Goal: Obtain resource: Download file/media

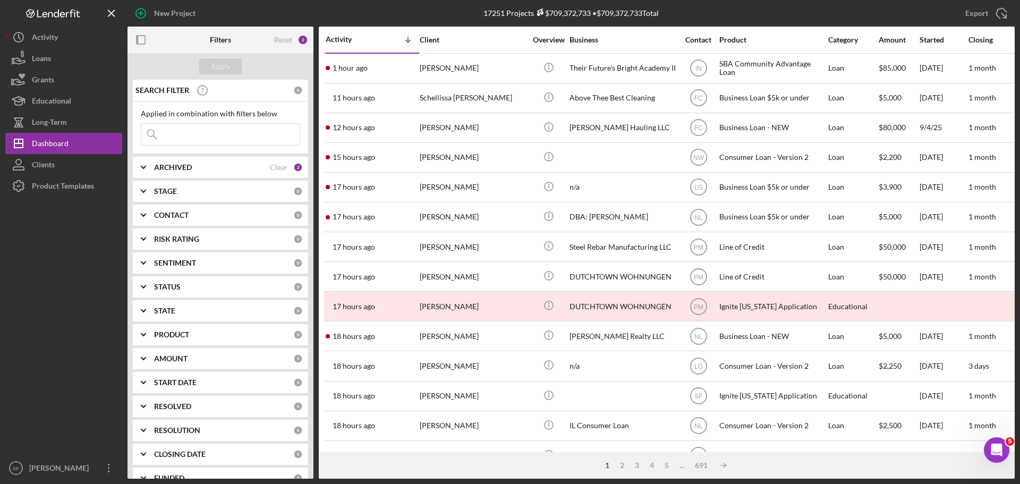
click at [182, 128] on input at bounding box center [220, 134] width 158 height 21
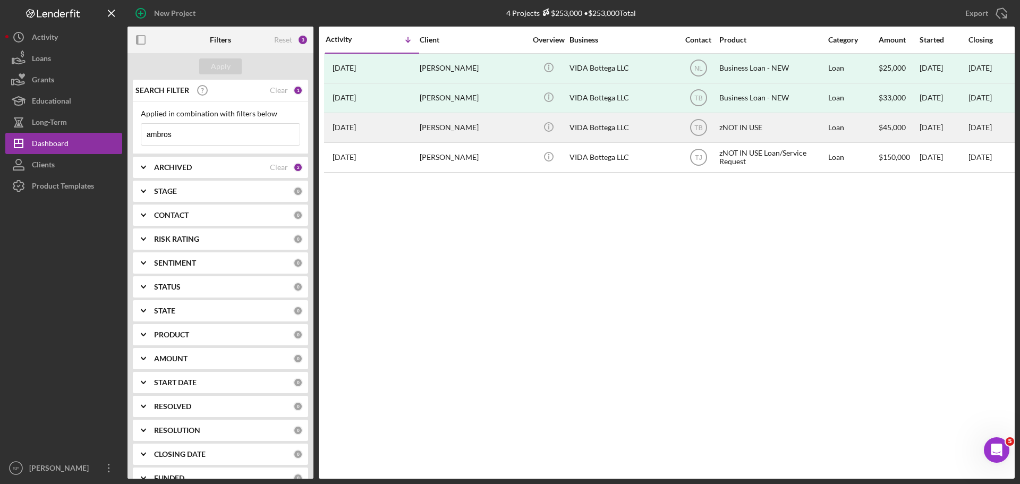
type input "ambros"
click at [413, 133] on div "[DATE] [PERSON_NAME]" at bounding box center [371, 128] width 93 height 28
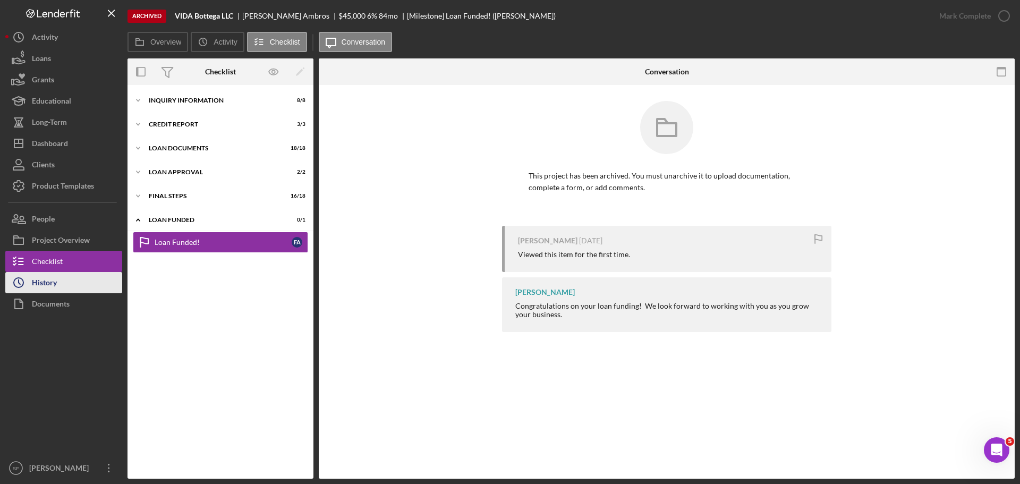
drag, startPoint x: 46, startPoint y: 304, endPoint x: 52, endPoint y: 290, distance: 14.8
click at [46, 304] on div "Documents" at bounding box center [51, 305] width 38 height 24
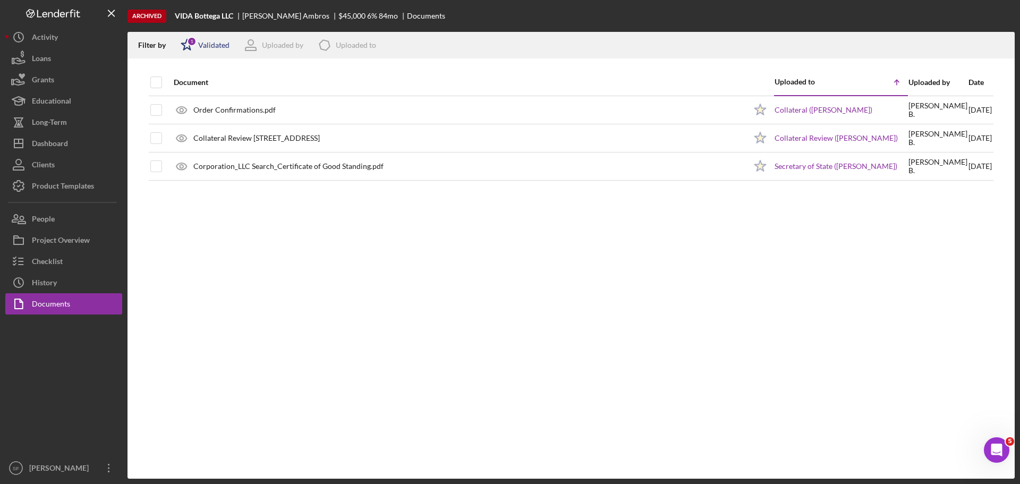
click at [185, 46] on icon "Icon/Star" at bounding box center [187, 45] width 27 height 27
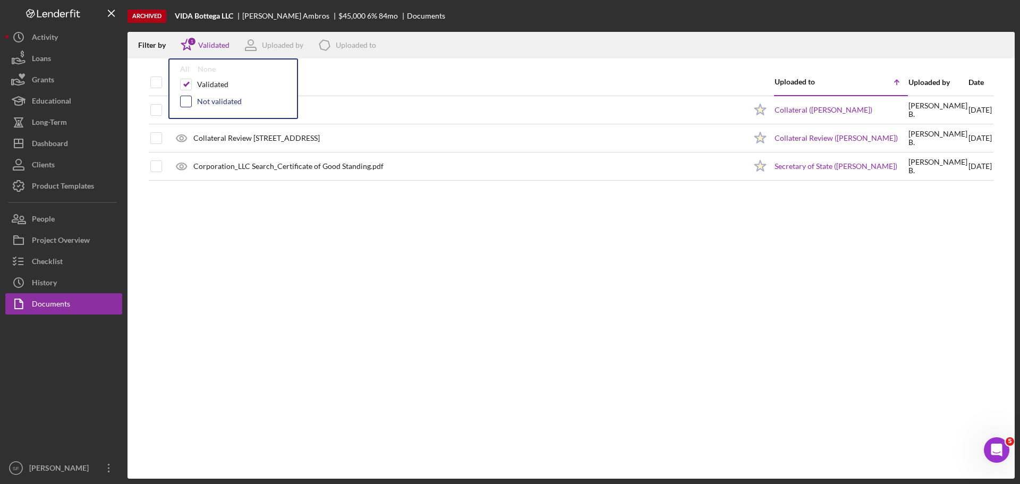
click at [183, 103] on input "checkbox" at bounding box center [186, 101] width 11 height 11
checkbox input "true"
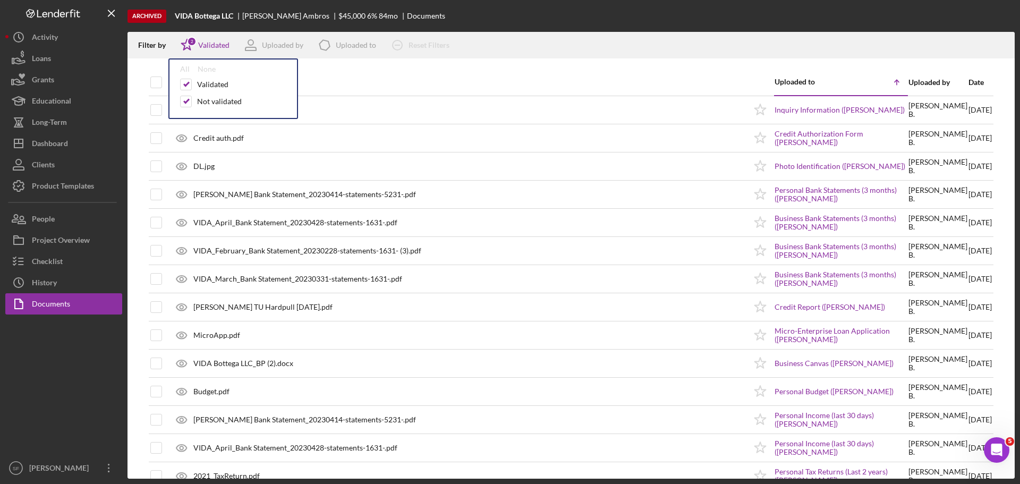
click at [555, 15] on div "Archived VIDA Bottega LLC [PERSON_NAME] $45,000 6 % 84 mo Documents" at bounding box center [570, 16] width 887 height 32
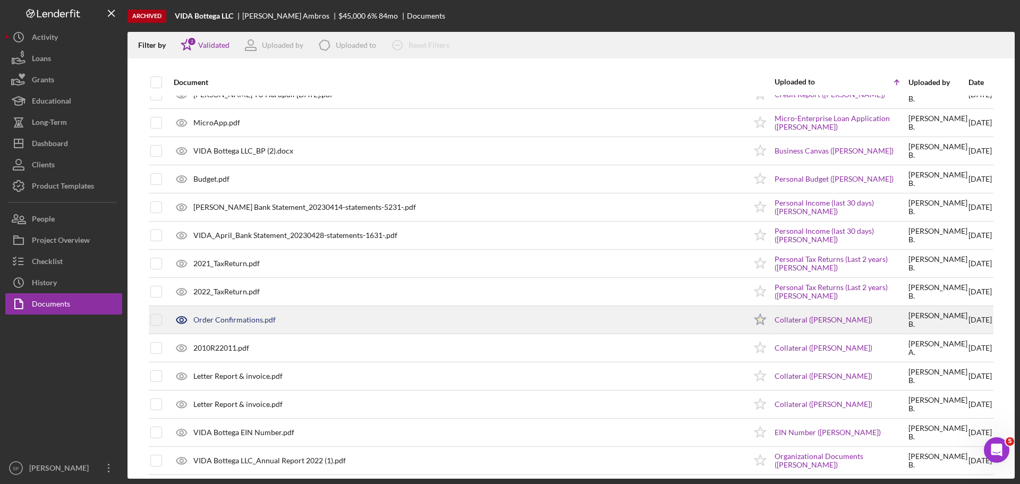
scroll to position [319, 0]
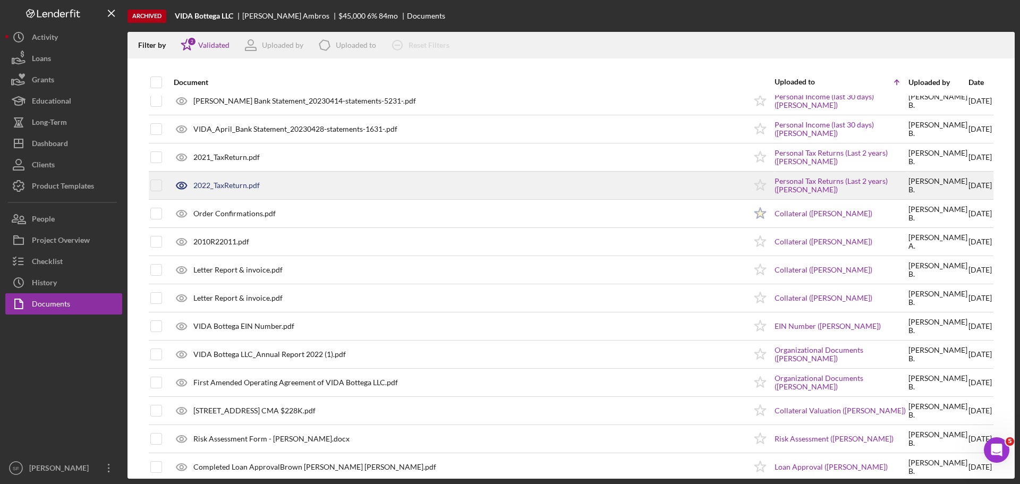
click at [237, 186] on div "2022_TaxReturn.pdf" at bounding box center [226, 185] width 66 height 8
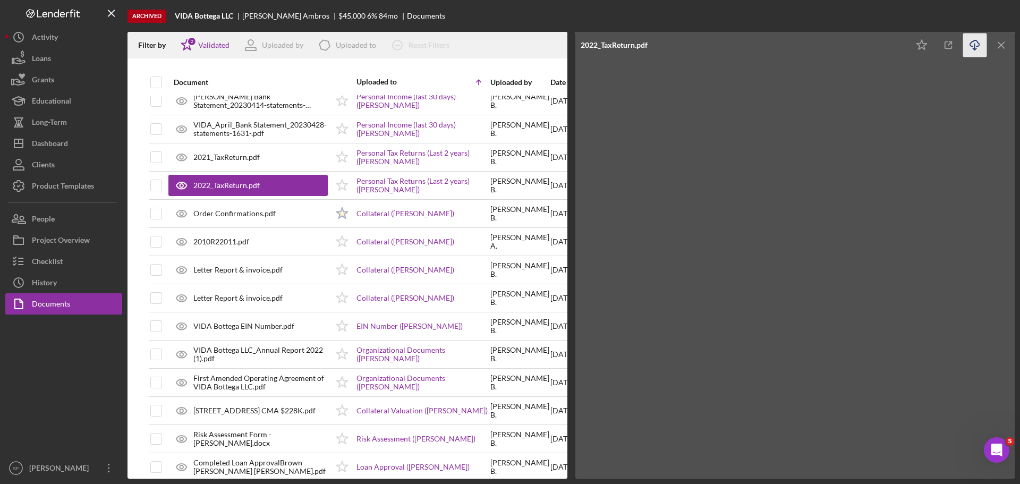
click at [973, 45] on icon "Icon/Download" at bounding box center [975, 45] width 24 height 24
click at [51, 147] on div "Dashboard" at bounding box center [50, 145] width 36 height 24
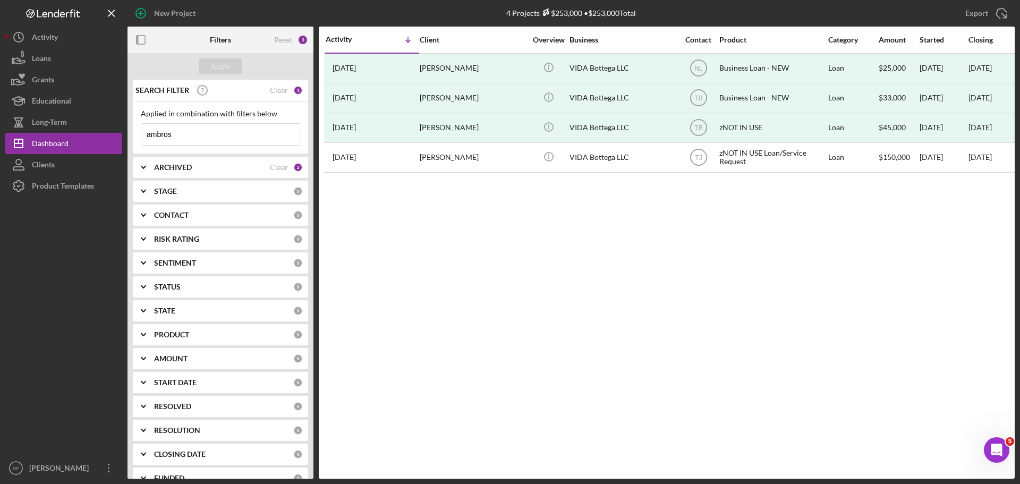
drag, startPoint x: 184, startPoint y: 132, endPoint x: 136, endPoint y: 133, distance: 47.8
click at [136, 133] on div "Applied in combination with filters below ambros Icon/Menu Close" at bounding box center [220, 127] width 175 height 53
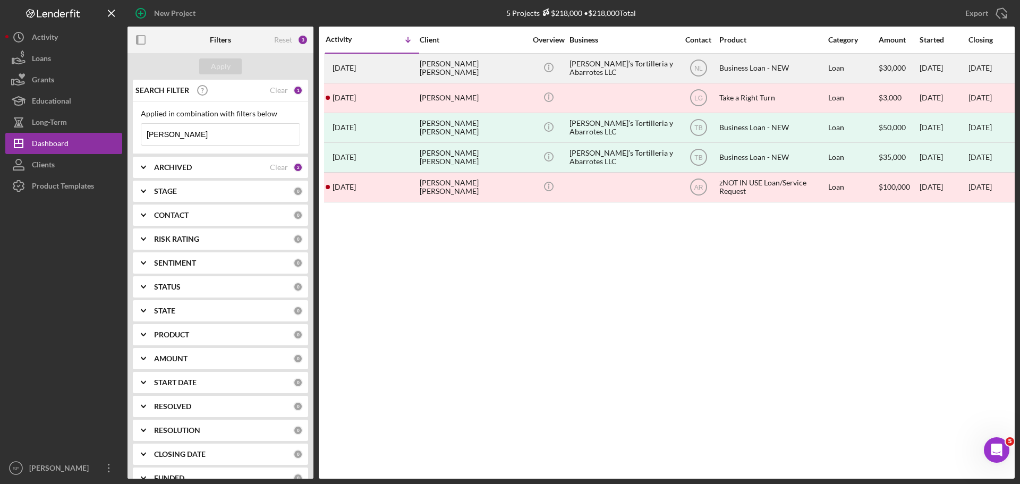
type input "[PERSON_NAME]"
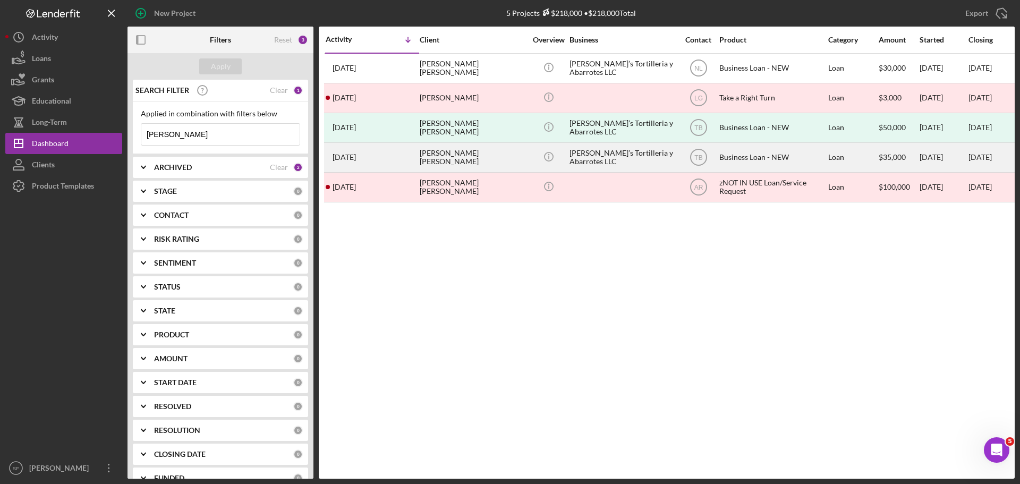
click at [413, 155] on div "[DATE] [PERSON_NAME] [PERSON_NAME]" at bounding box center [371, 157] width 93 height 28
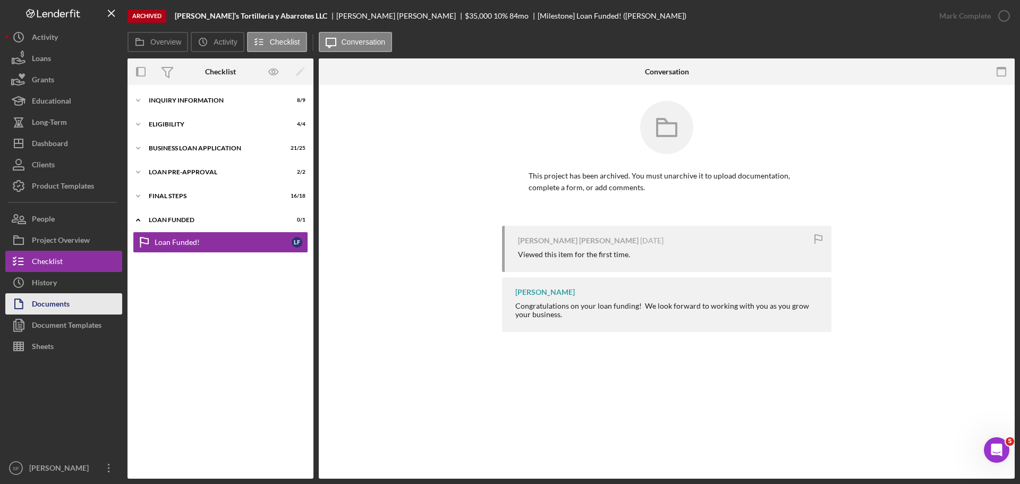
click at [50, 312] on div "Documents" at bounding box center [51, 305] width 38 height 24
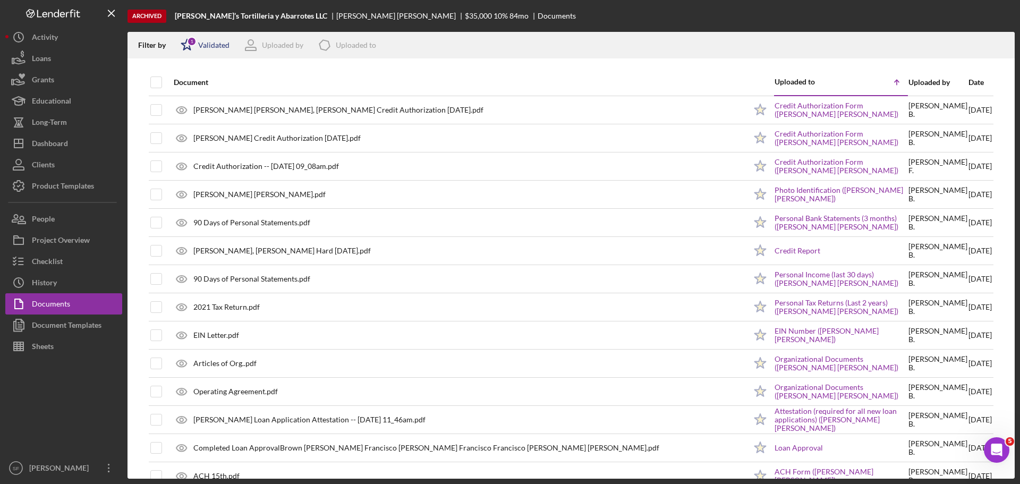
click at [183, 49] on icon "Icon/Star" at bounding box center [187, 45] width 27 height 27
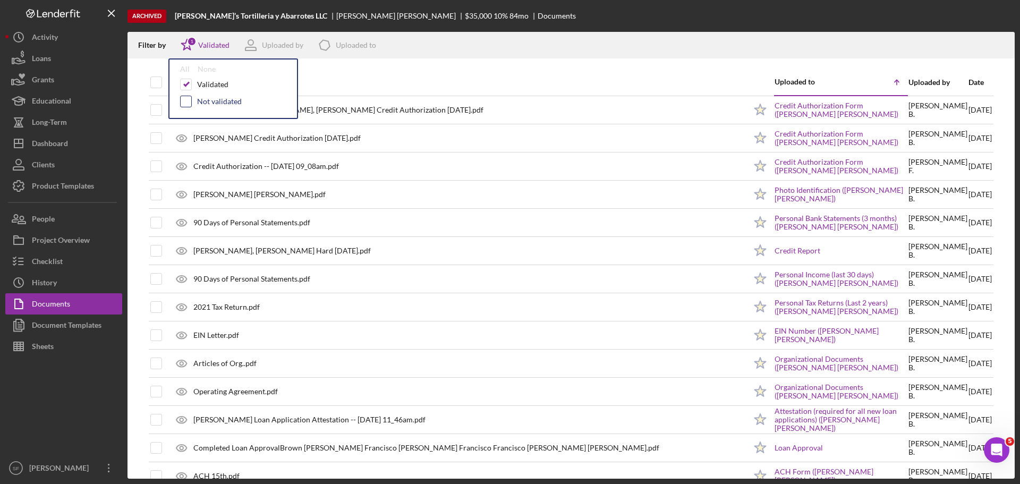
click at [186, 100] on input "checkbox" at bounding box center [186, 101] width 11 height 11
checkbox input "true"
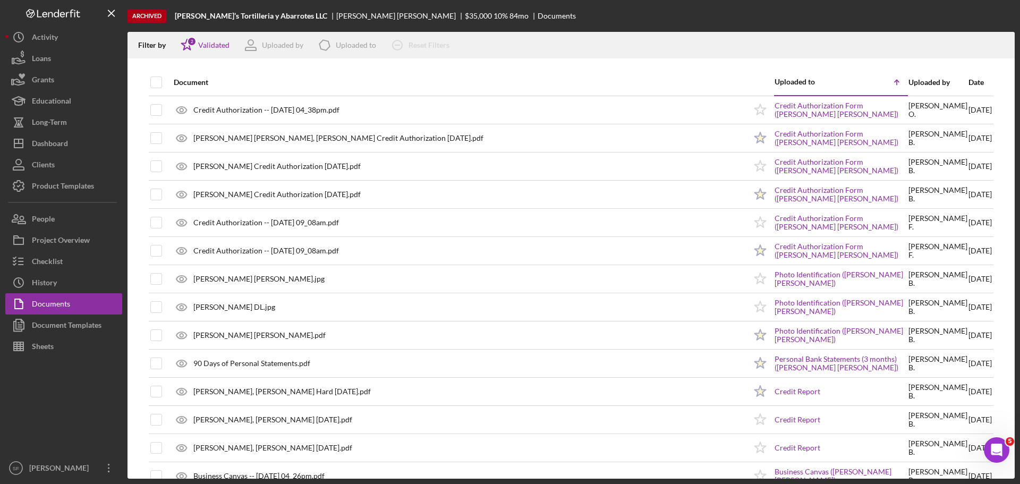
click at [571, 39] on div "Filter by Icon/Star 2 Validated Uploaded by Icon/Product Uploaded to Icon/Clear…" at bounding box center [570, 45] width 887 height 27
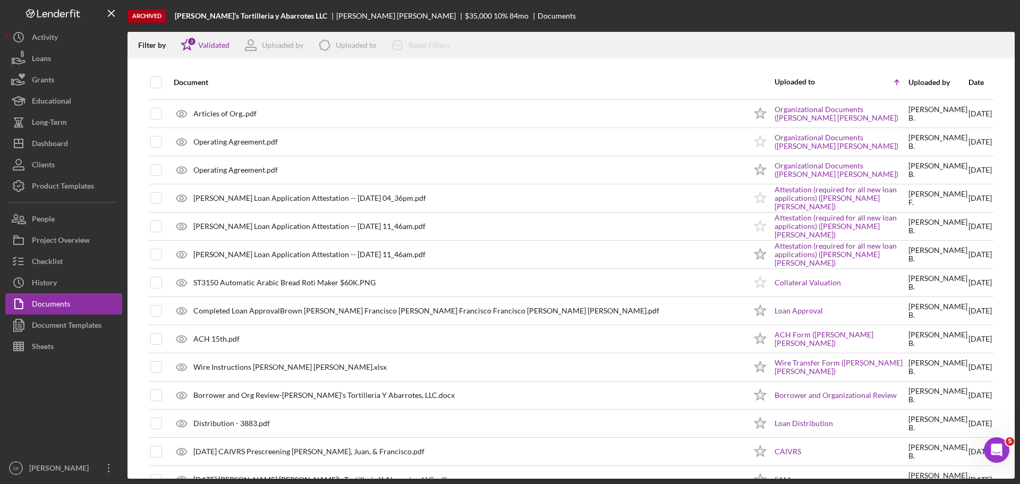
scroll to position [425, 0]
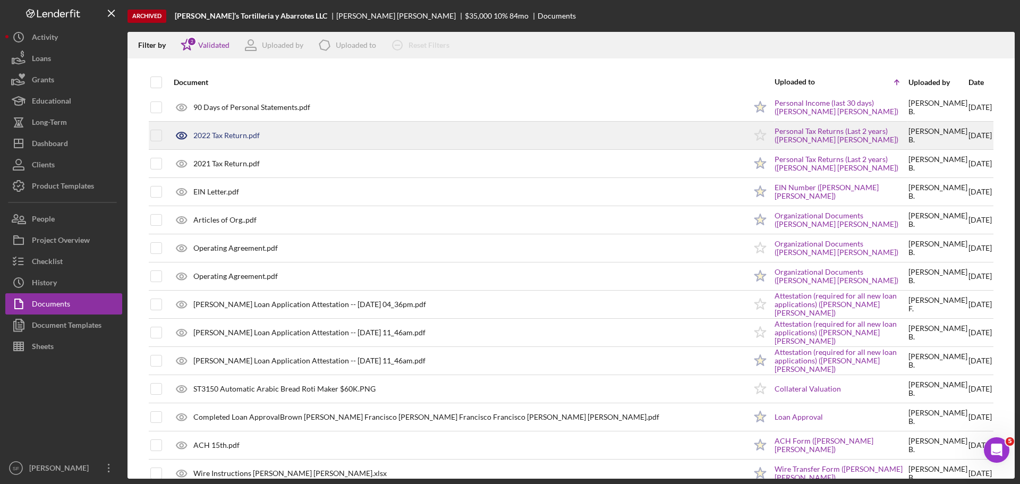
click at [242, 134] on div "2022 Tax Return.pdf" at bounding box center [226, 135] width 66 height 8
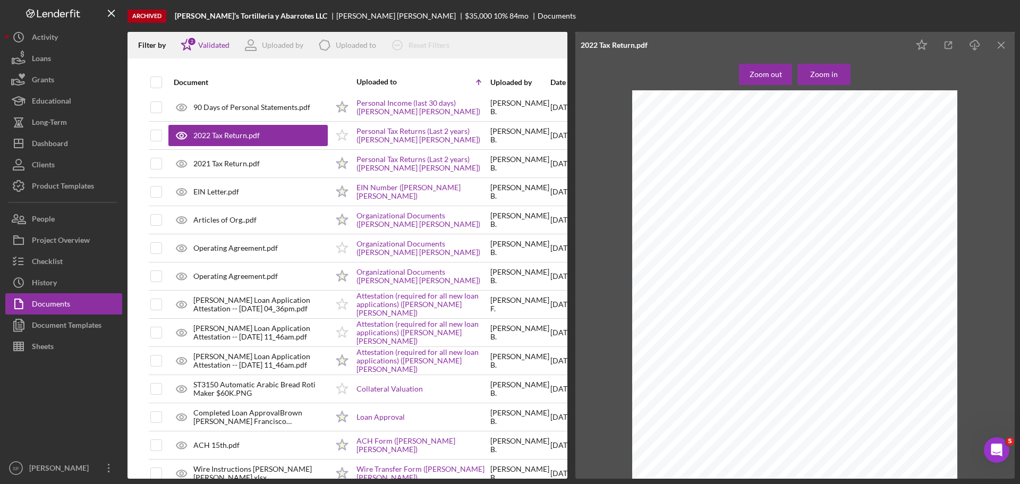
scroll to position [451, 0]
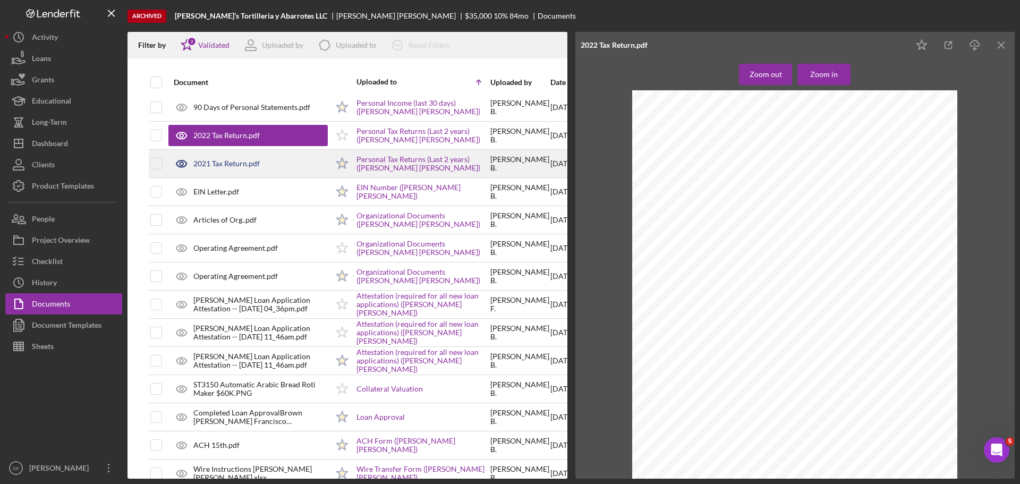
click at [226, 164] on div "2021 Tax Return.pdf" at bounding box center [226, 163] width 66 height 8
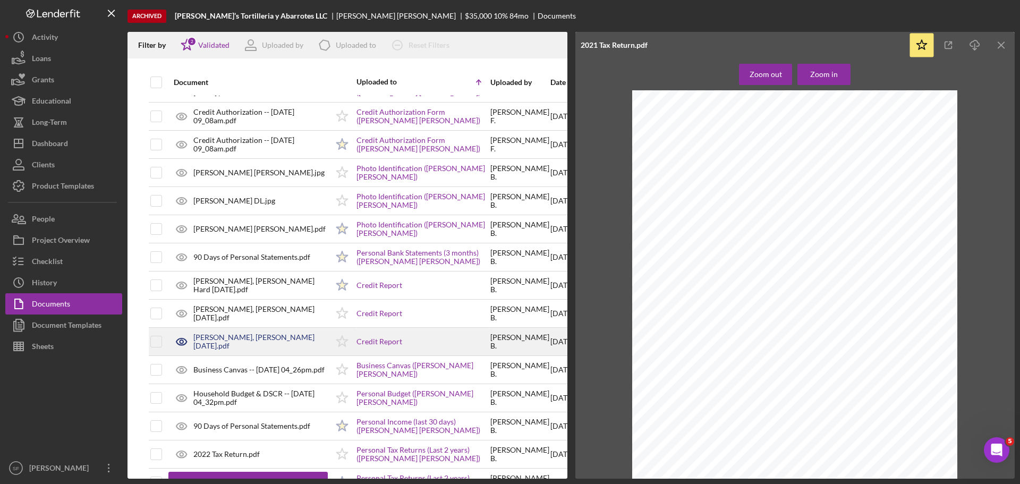
scroll to position [0, 0]
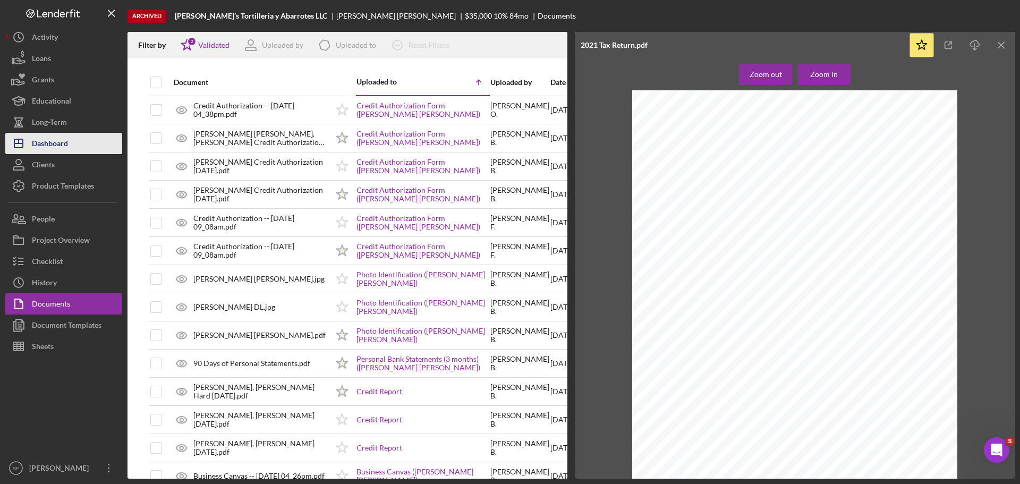
click at [50, 144] on div "Dashboard" at bounding box center [50, 145] width 36 height 24
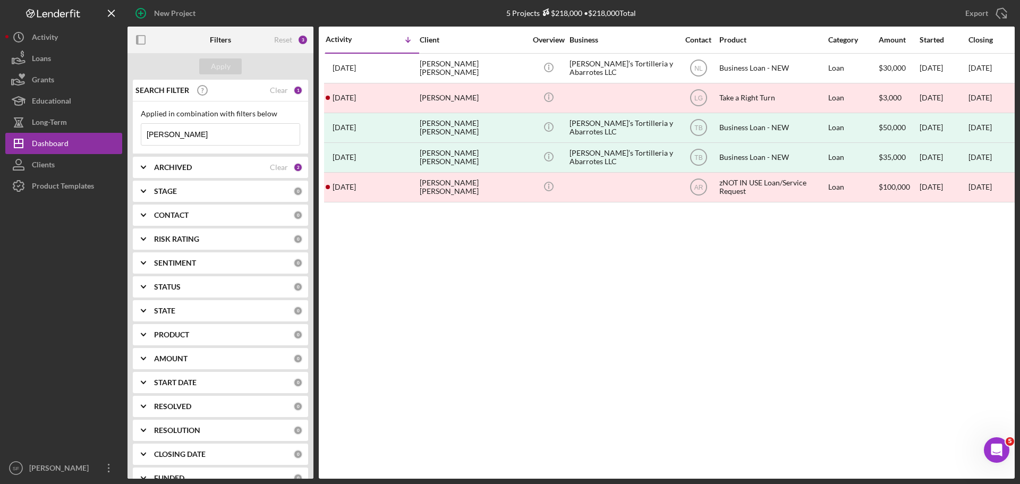
drag, startPoint x: 168, startPoint y: 133, endPoint x: 140, endPoint y: 140, distance: 28.5
click at [140, 140] on div "Applied in combination with filters below [PERSON_NAME] Icon/Menu Close" at bounding box center [220, 127] width 175 height 53
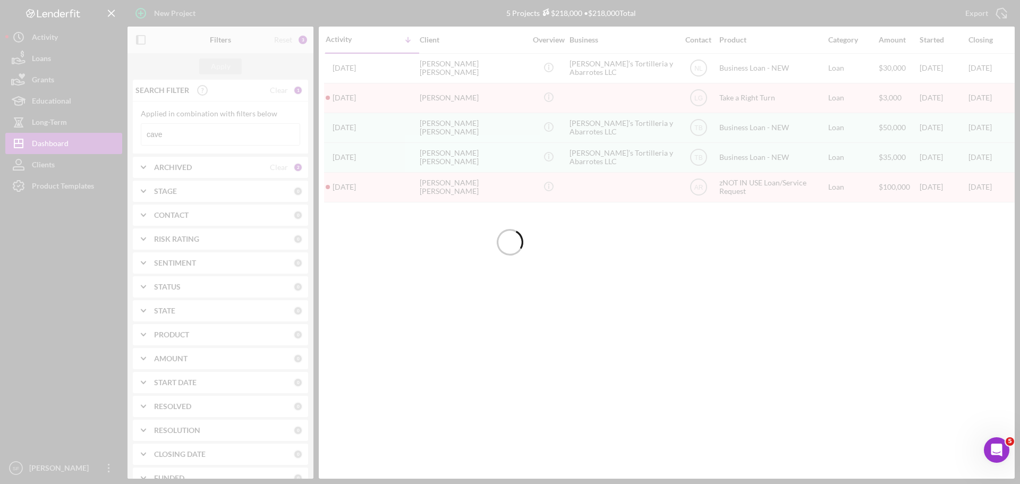
type input "cave"
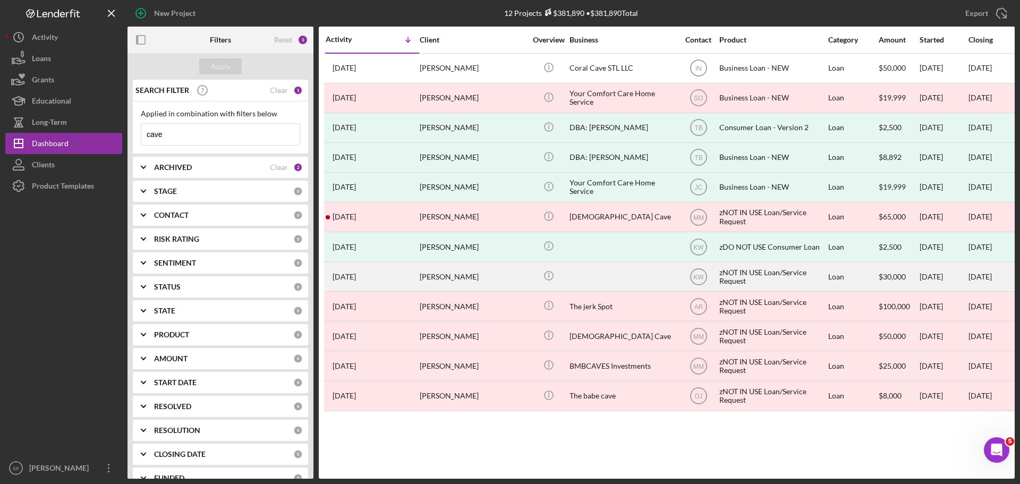
click at [415, 275] on div "[DATE] [PERSON_NAME]" at bounding box center [371, 276] width 93 height 28
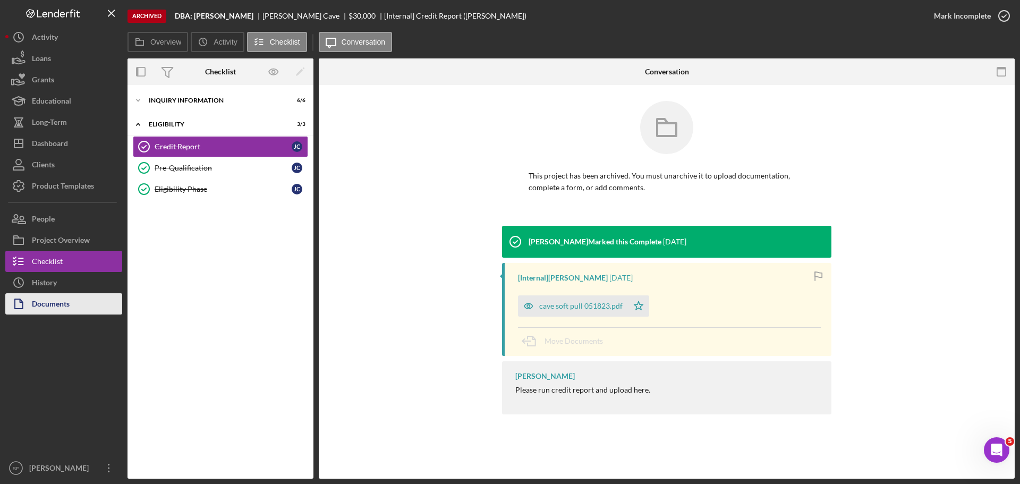
drag, startPoint x: 48, startPoint y: 302, endPoint x: 53, endPoint y: 295, distance: 8.4
click at [48, 302] on div "Documents" at bounding box center [51, 305] width 38 height 24
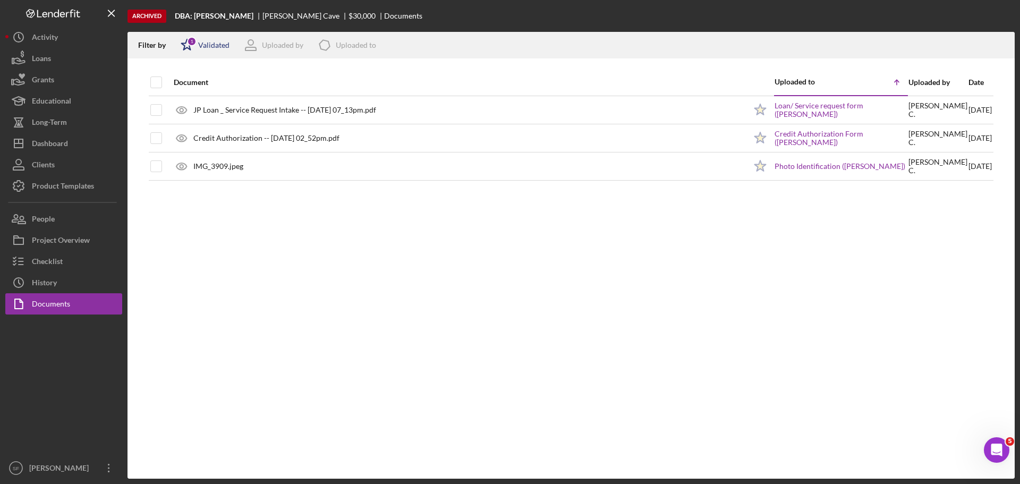
click at [187, 47] on icon "Icon/Star" at bounding box center [187, 45] width 27 height 27
click at [184, 102] on input "checkbox" at bounding box center [186, 101] width 11 height 11
checkbox input "true"
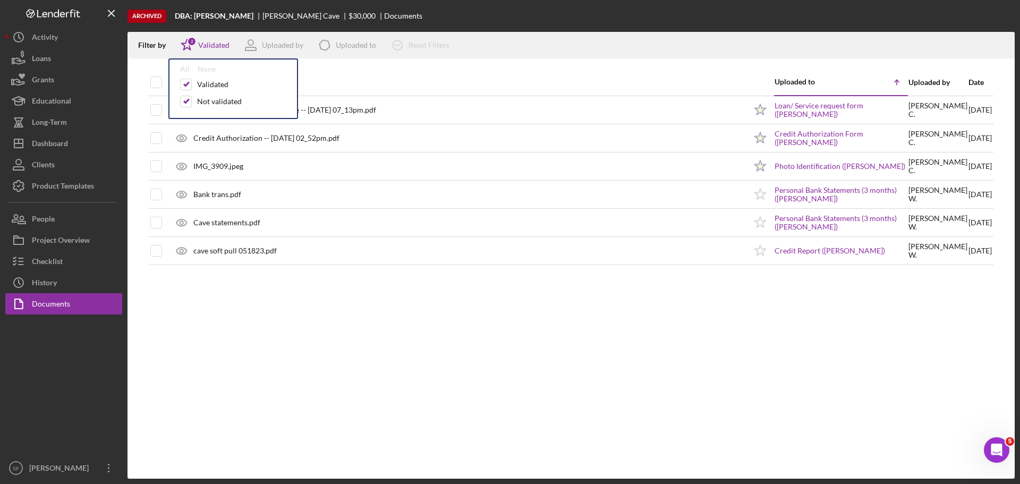
click at [526, 48] on div "Filter by Icon/Star 2 Validated All None Validated Not validated Uploaded by Ic…" at bounding box center [570, 45] width 887 height 27
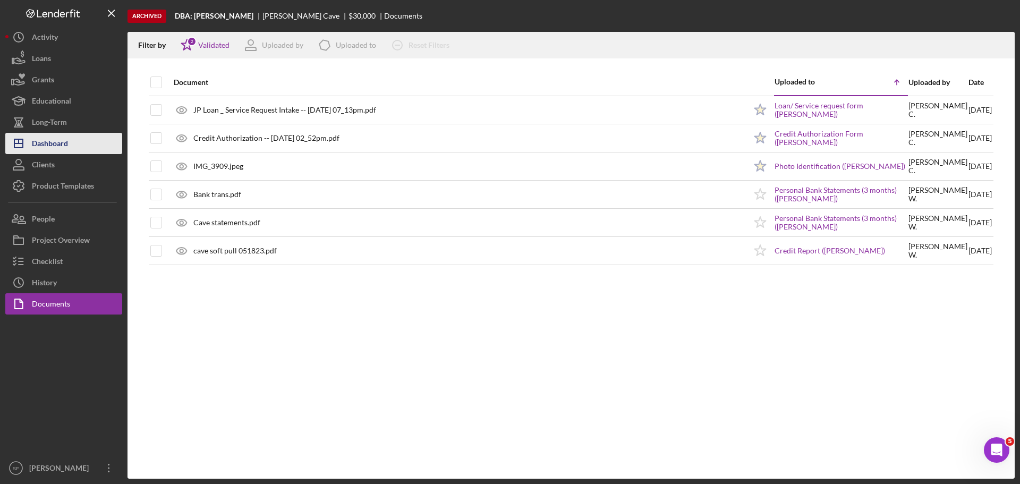
click at [53, 144] on div "Dashboard" at bounding box center [50, 145] width 36 height 24
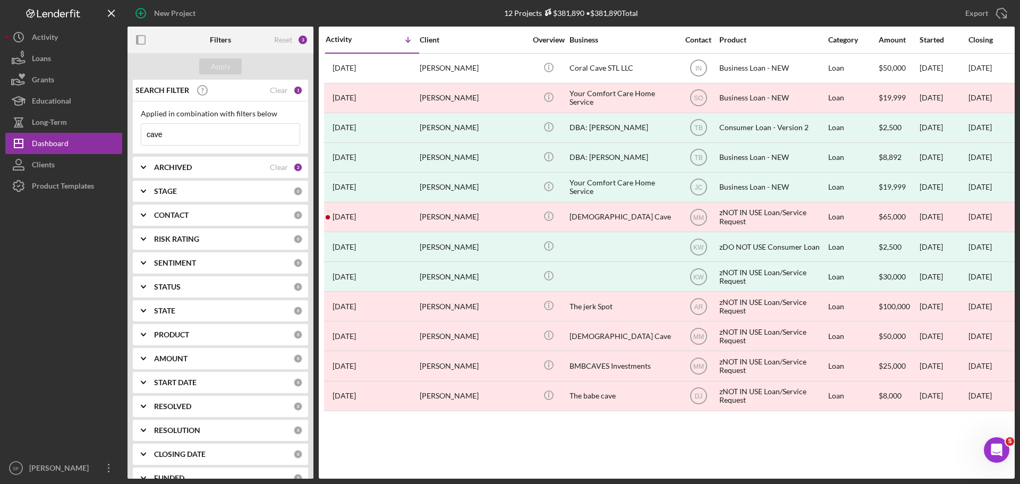
drag, startPoint x: 168, startPoint y: 138, endPoint x: 147, endPoint y: 136, distance: 21.3
click at [147, 136] on input "cave" at bounding box center [220, 134] width 158 height 21
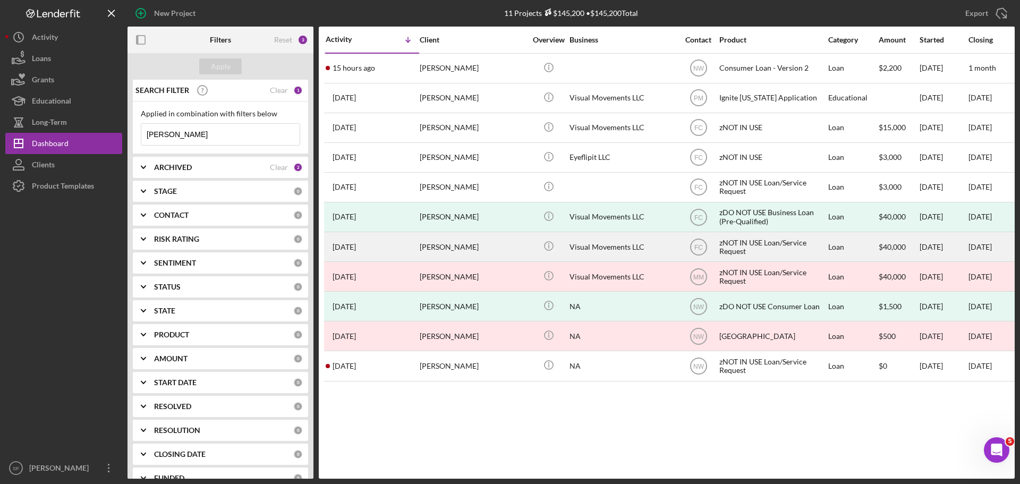
type input "[PERSON_NAME]"
click at [452, 243] on div "[PERSON_NAME]" at bounding box center [472, 247] width 106 height 28
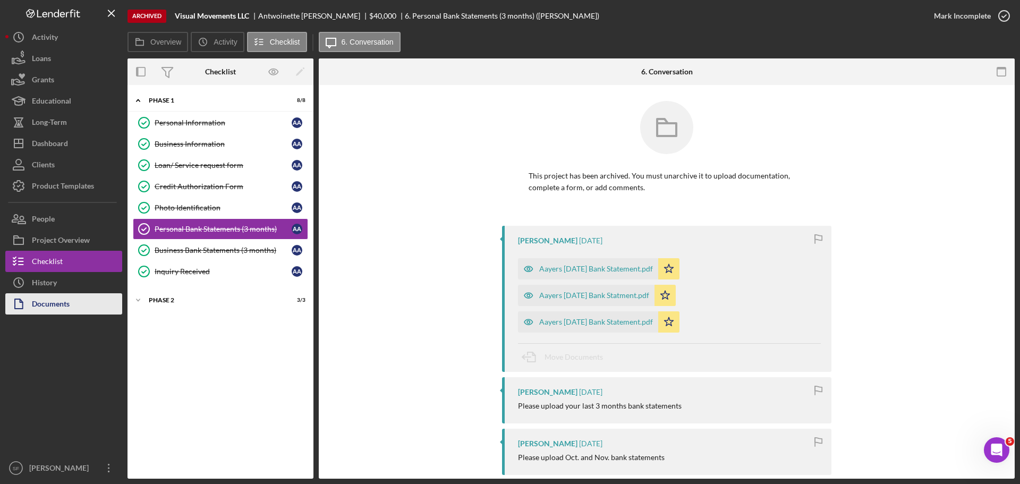
click at [46, 302] on div "Documents" at bounding box center [51, 305] width 38 height 24
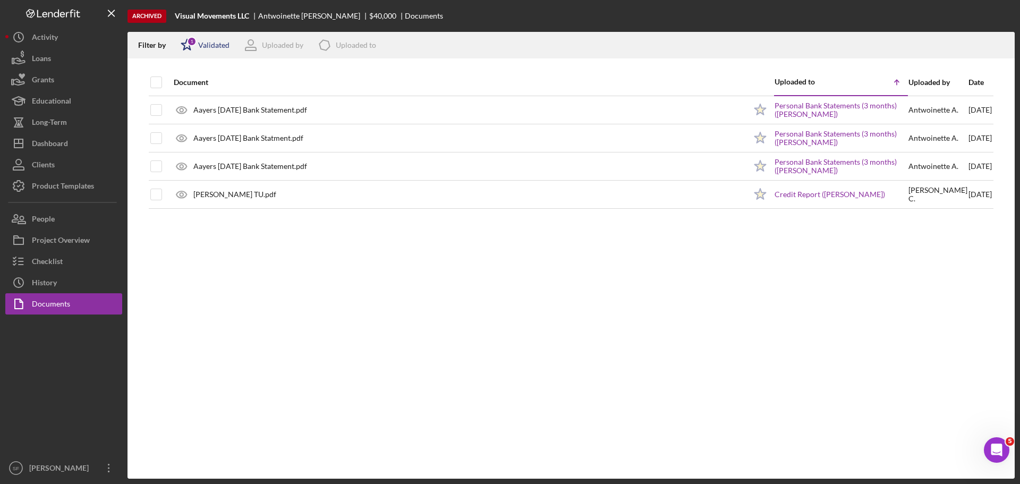
click at [186, 46] on icon "Icon/Star" at bounding box center [187, 45] width 27 height 27
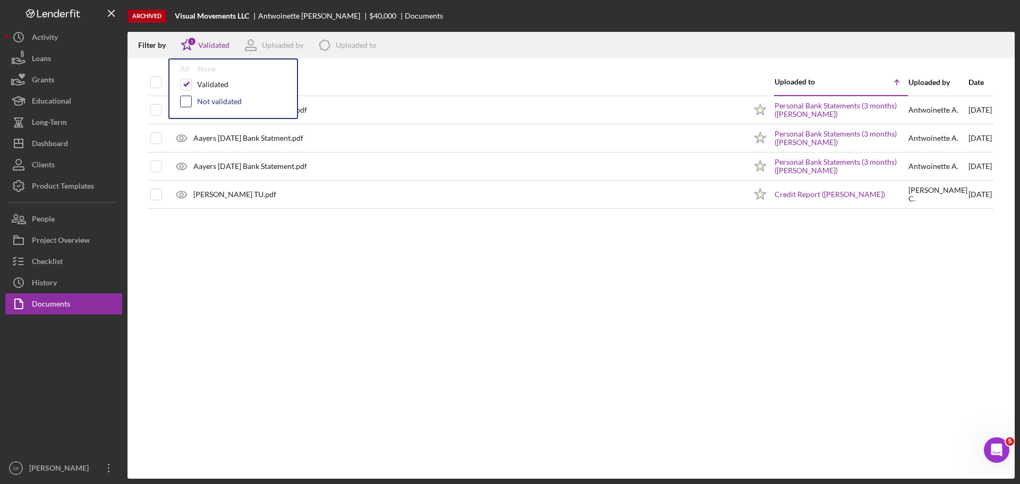
click at [183, 103] on input "checkbox" at bounding box center [186, 101] width 11 height 11
checkbox input "true"
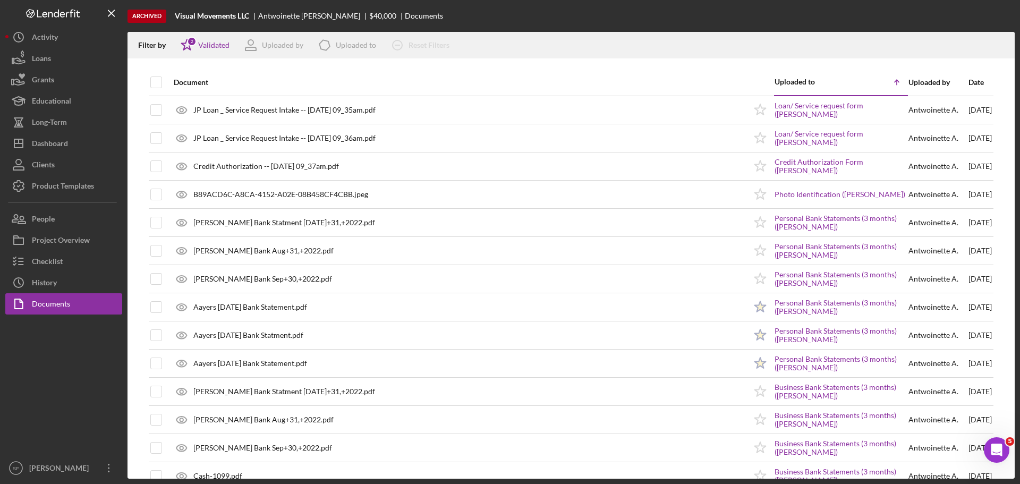
click at [529, 23] on div "Archived Visual Movements LLC [PERSON_NAME] $40,000 Documents" at bounding box center [570, 16] width 887 height 32
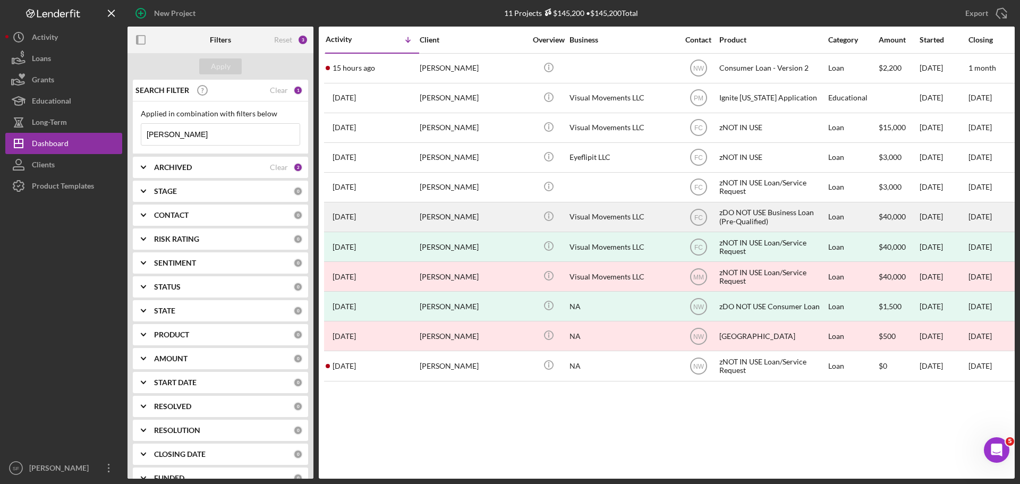
click at [388, 218] on div "[DATE] [PERSON_NAME]" at bounding box center [371, 217] width 93 height 28
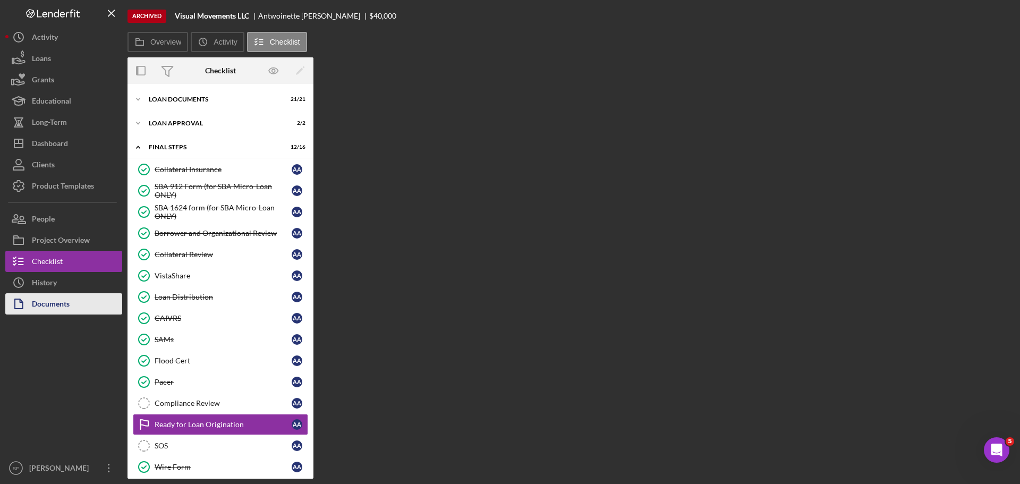
scroll to position [55, 0]
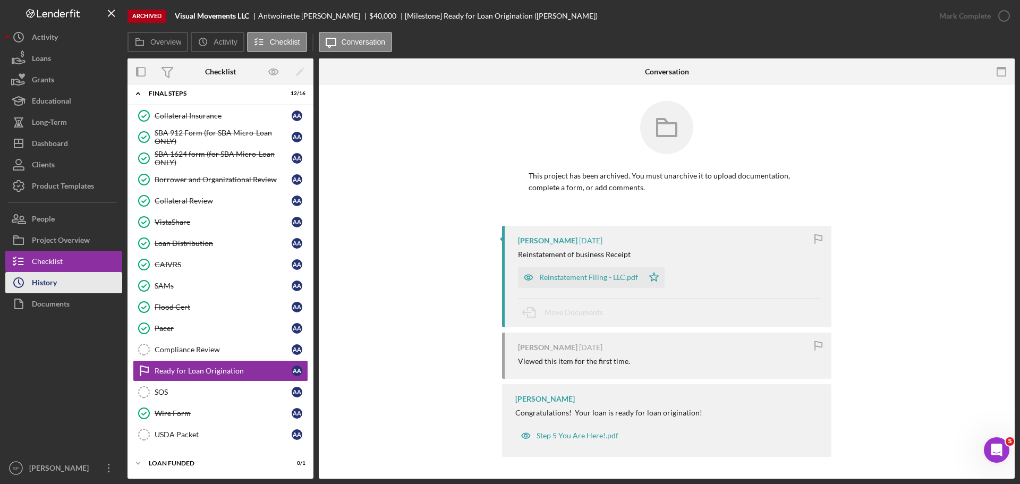
drag, startPoint x: 69, startPoint y: 303, endPoint x: 77, endPoint y: 292, distance: 14.1
click at [69, 303] on div "Documents" at bounding box center [51, 305] width 38 height 24
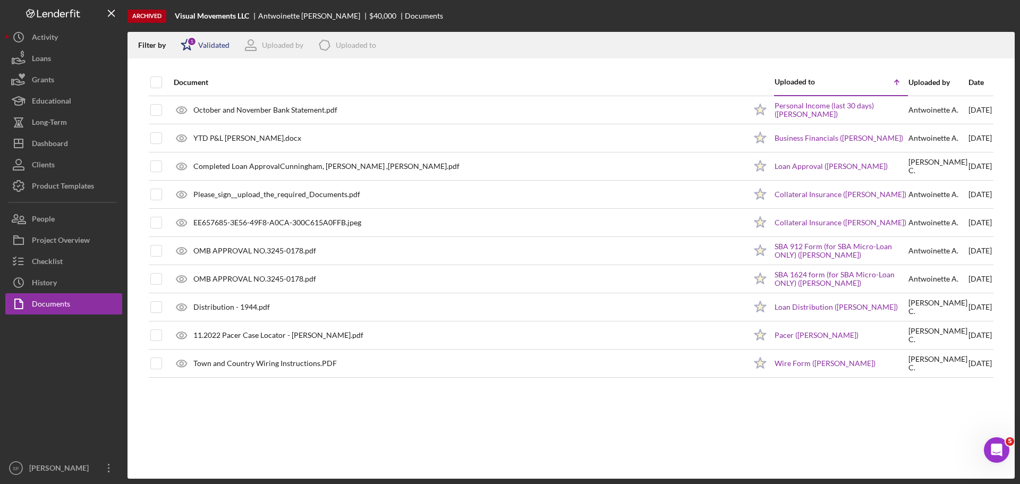
click at [189, 47] on icon "Icon/Star" at bounding box center [187, 45] width 27 height 27
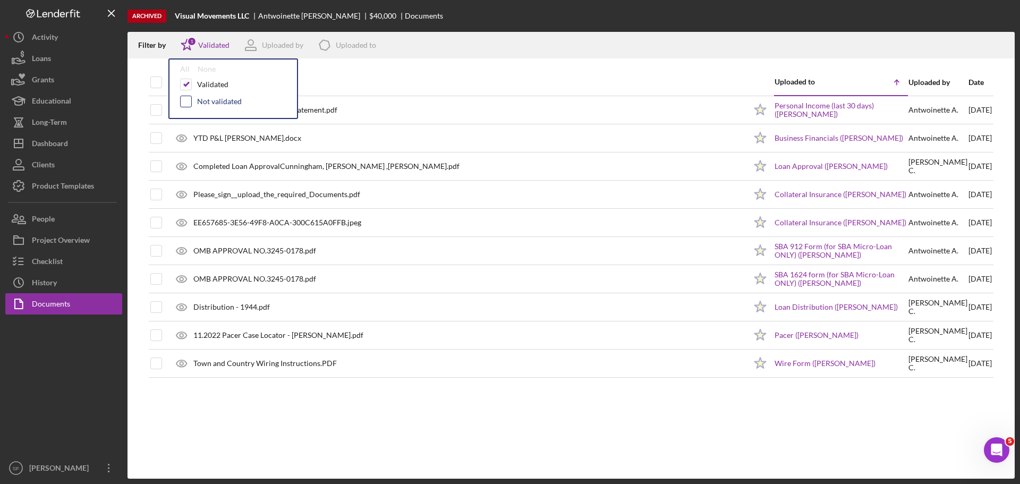
click at [189, 106] on input "checkbox" at bounding box center [186, 101] width 11 height 11
checkbox input "true"
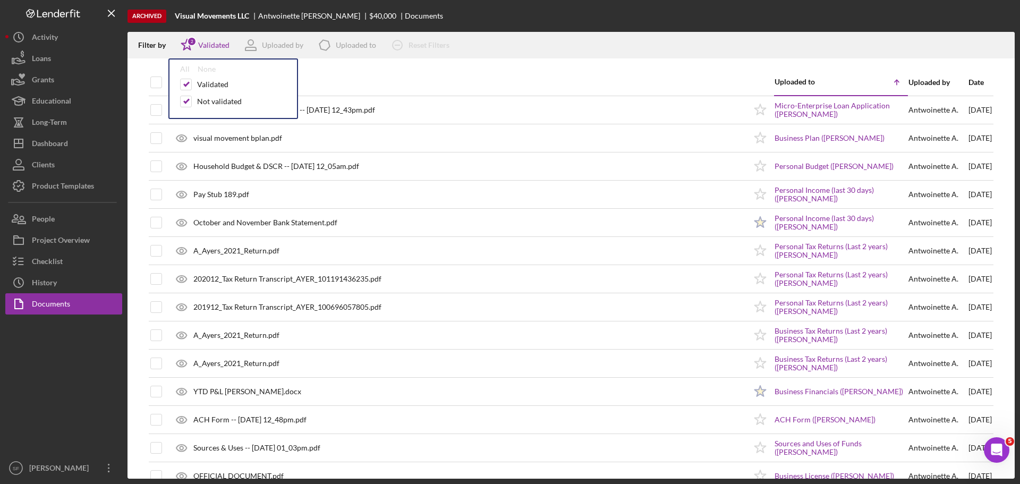
click at [589, 25] on div "Archived Visual Movements LLC [PERSON_NAME] $40,000 Documents" at bounding box center [570, 16] width 887 height 32
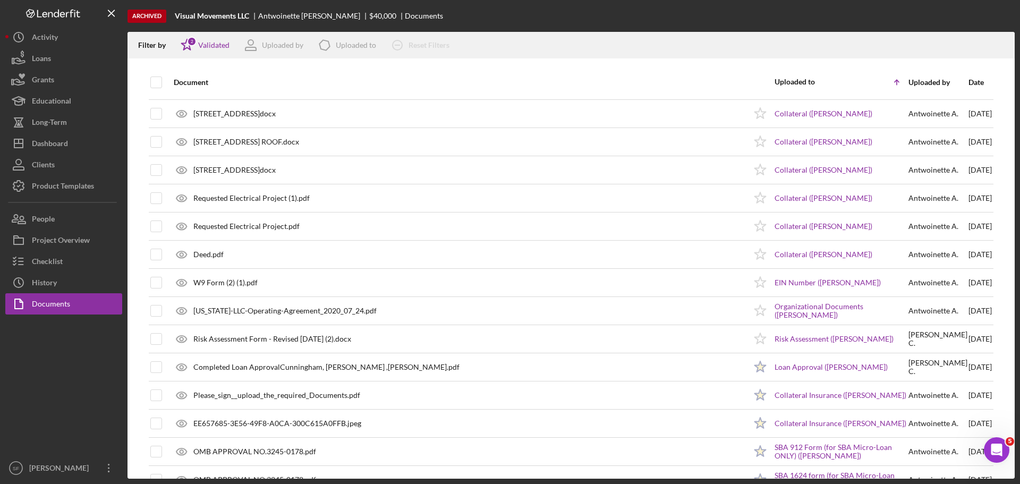
scroll to position [637, 0]
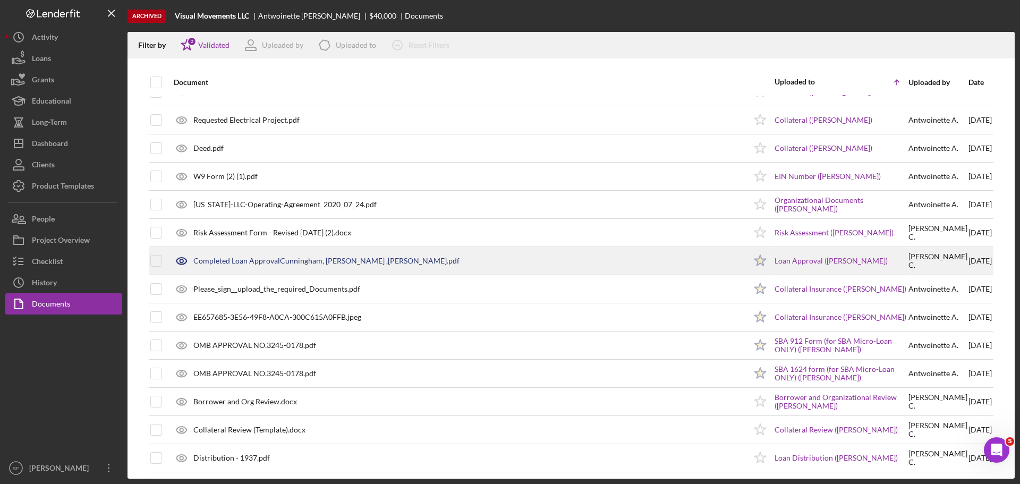
click at [372, 260] on div "Completed Loan ApprovalCunningham, [PERSON_NAME] ,[PERSON_NAME].pdf" at bounding box center [326, 260] width 266 height 8
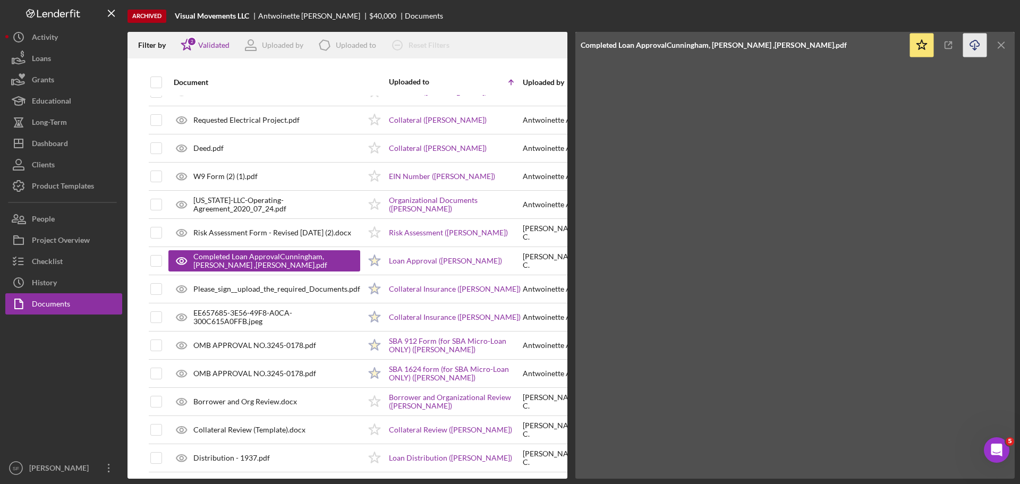
click at [972, 45] on icon "Icon/Download" at bounding box center [975, 45] width 24 height 24
click at [52, 145] on div "Dashboard" at bounding box center [50, 145] width 36 height 24
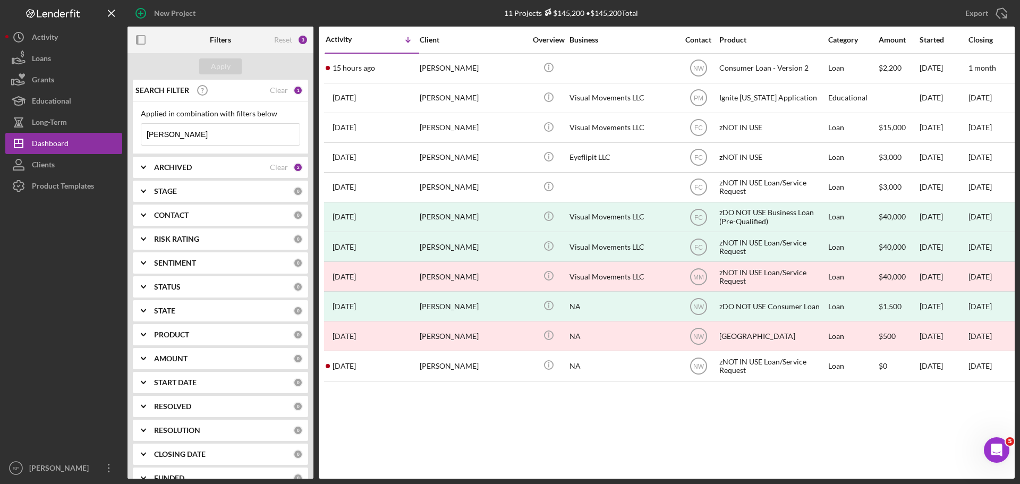
drag, startPoint x: 167, startPoint y: 135, endPoint x: 141, endPoint y: 138, distance: 25.6
click at [141, 138] on input "[PERSON_NAME]" at bounding box center [220, 134] width 158 height 21
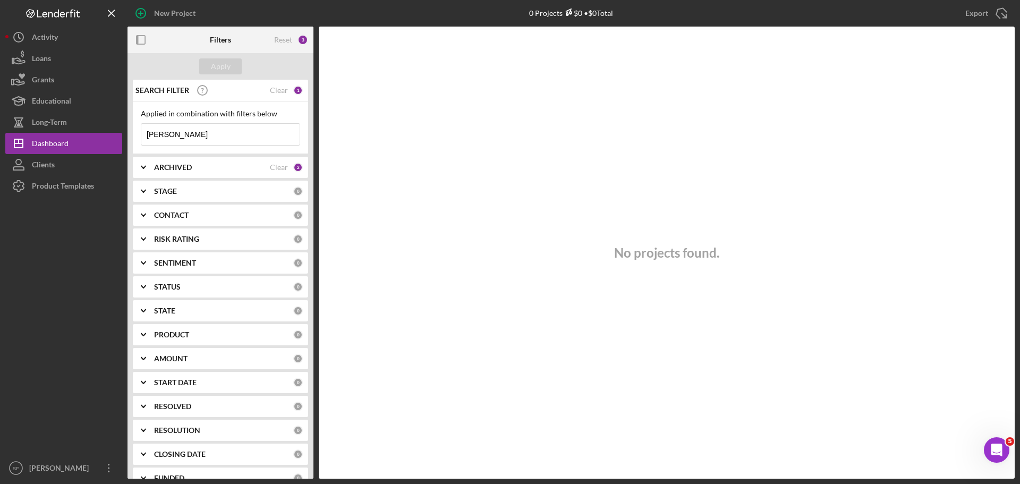
drag, startPoint x: 185, startPoint y: 139, endPoint x: 135, endPoint y: 141, distance: 50.5
click at [135, 141] on div "Applied in combination with filters below [PERSON_NAME] Icon/Menu Close" at bounding box center [220, 127] width 175 height 53
drag, startPoint x: 163, startPoint y: 133, endPoint x: 142, endPoint y: 134, distance: 20.7
click at [142, 134] on input "[PERSON_NAME]" at bounding box center [220, 134] width 158 height 21
type input "[PERSON_NAME]"
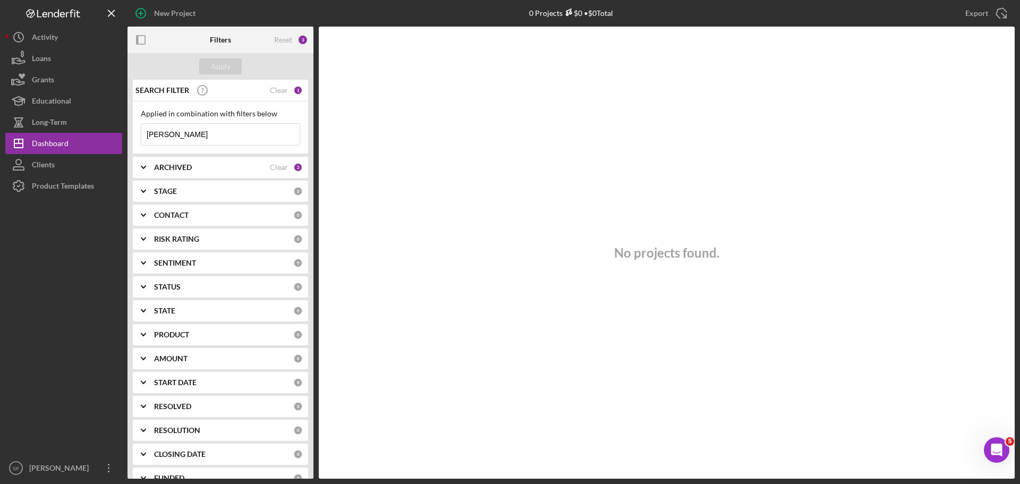
drag, startPoint x: 179, startPoint y: 135, endPoint x: 134, endPoint y: 137, distance: 45.7
click at [134, 137] on div "Applied in combination with filters below [PERSON_NAME] Icon/Menu Close" at bounding box center [220, 127] width 175 height 53
